Goal: Use online tool/utility: Utilize a website feature to perform a specific function

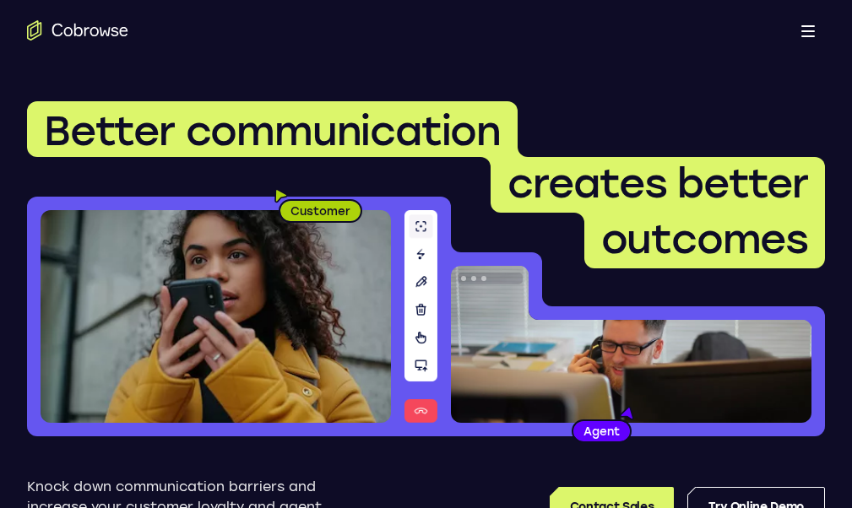
click at [758, 486] on link "Try Online Demo" at bounding box center [663, 506] width 309 height 41
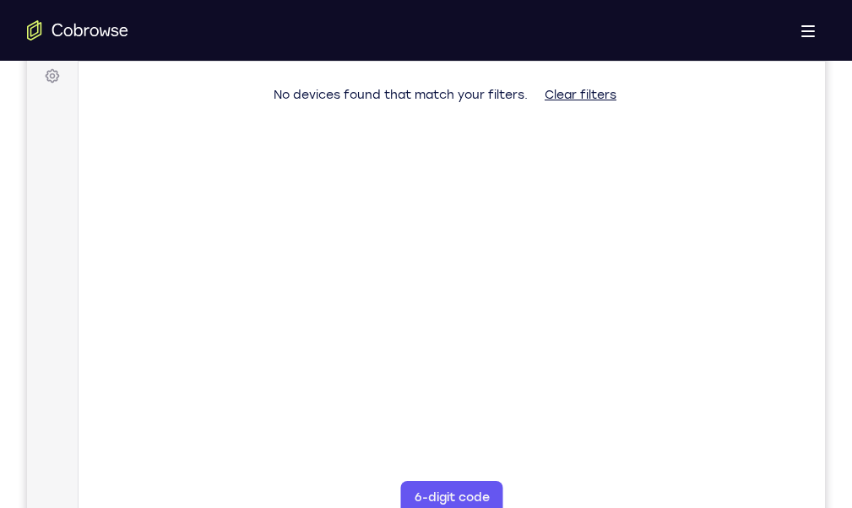
scroll to position [257, 0]
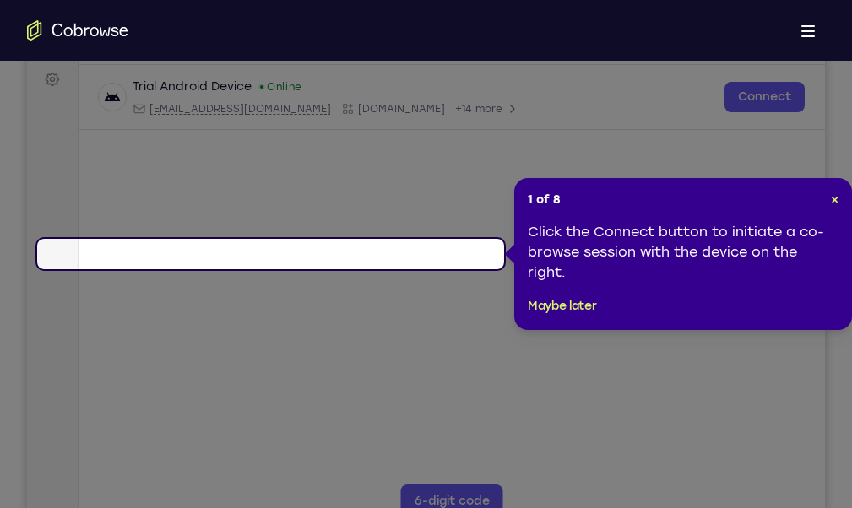
click at [830, 198] on header "1 of 8 ×" at bounding box center [683, 200] width 311 height 17
click at [834, 199] on span "×" at bounding box center [835, 199] width 8 height 14
